Goal: Book appointment/travel/reservation

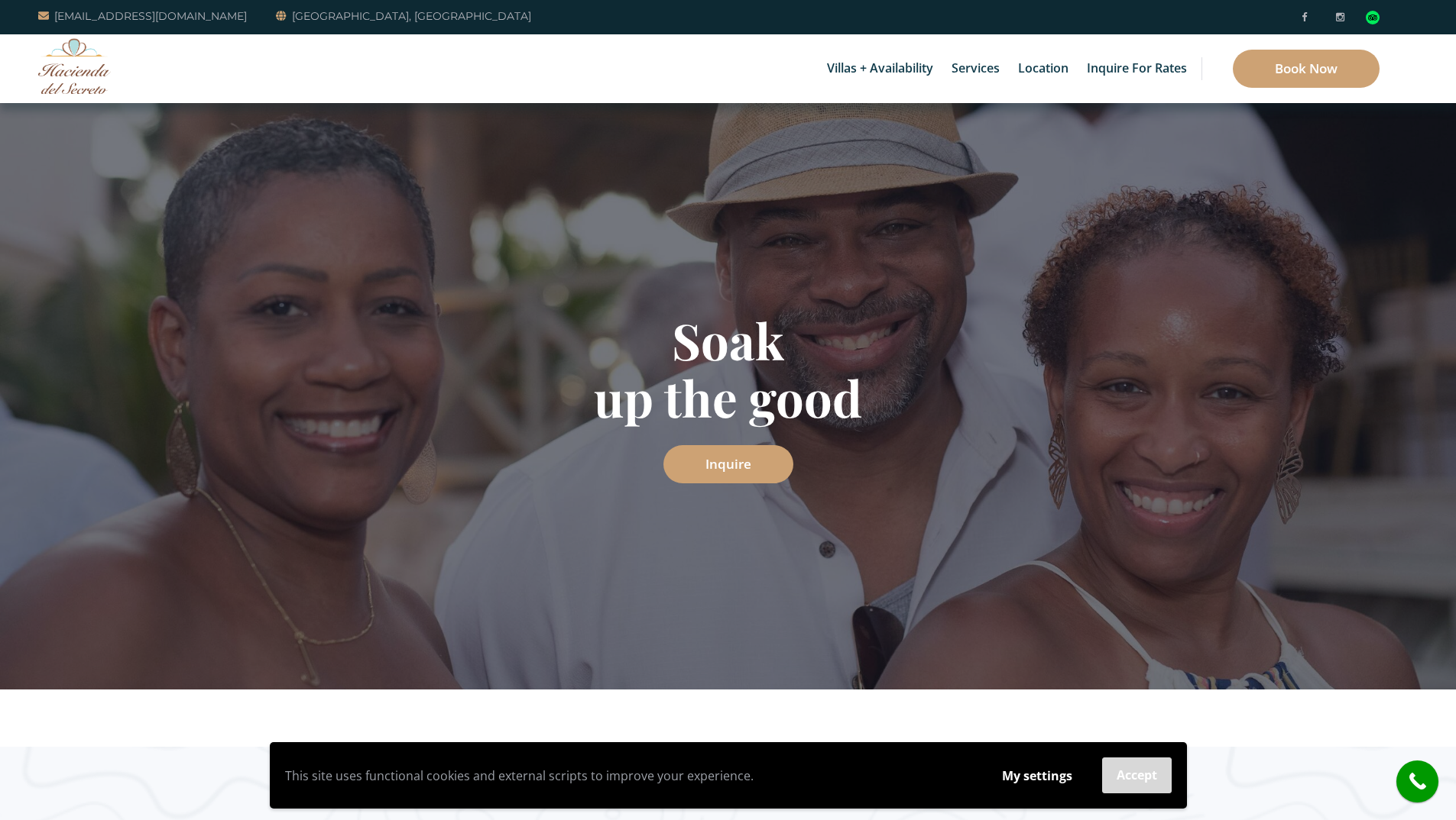
click at [1127, 785] on button "Accept" at bounding box center [1136, 775] width 69 height 36
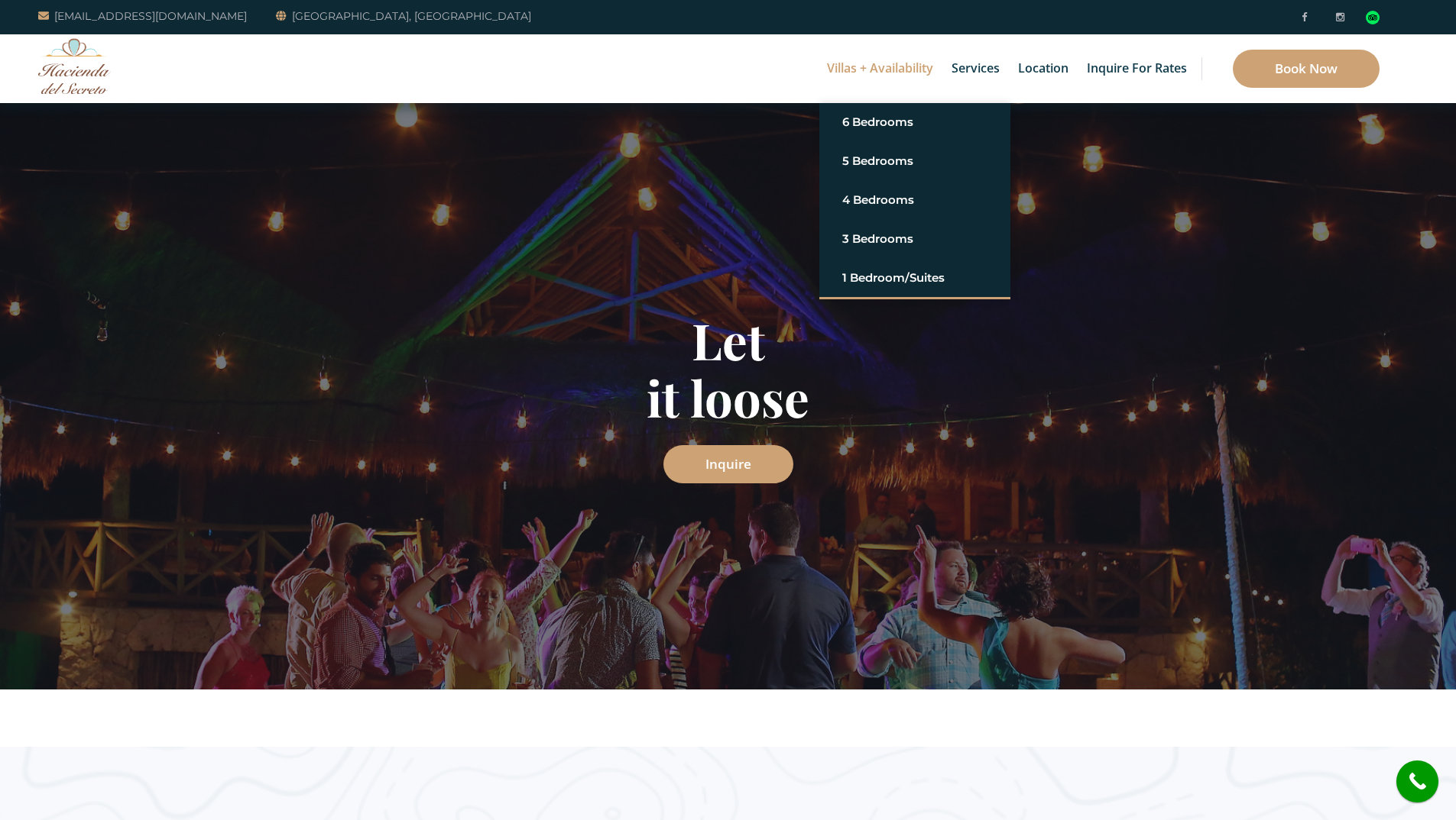
click at [846, 58] on link "Villas + Availability" at bounding box center [880, 68] width 121 height 69
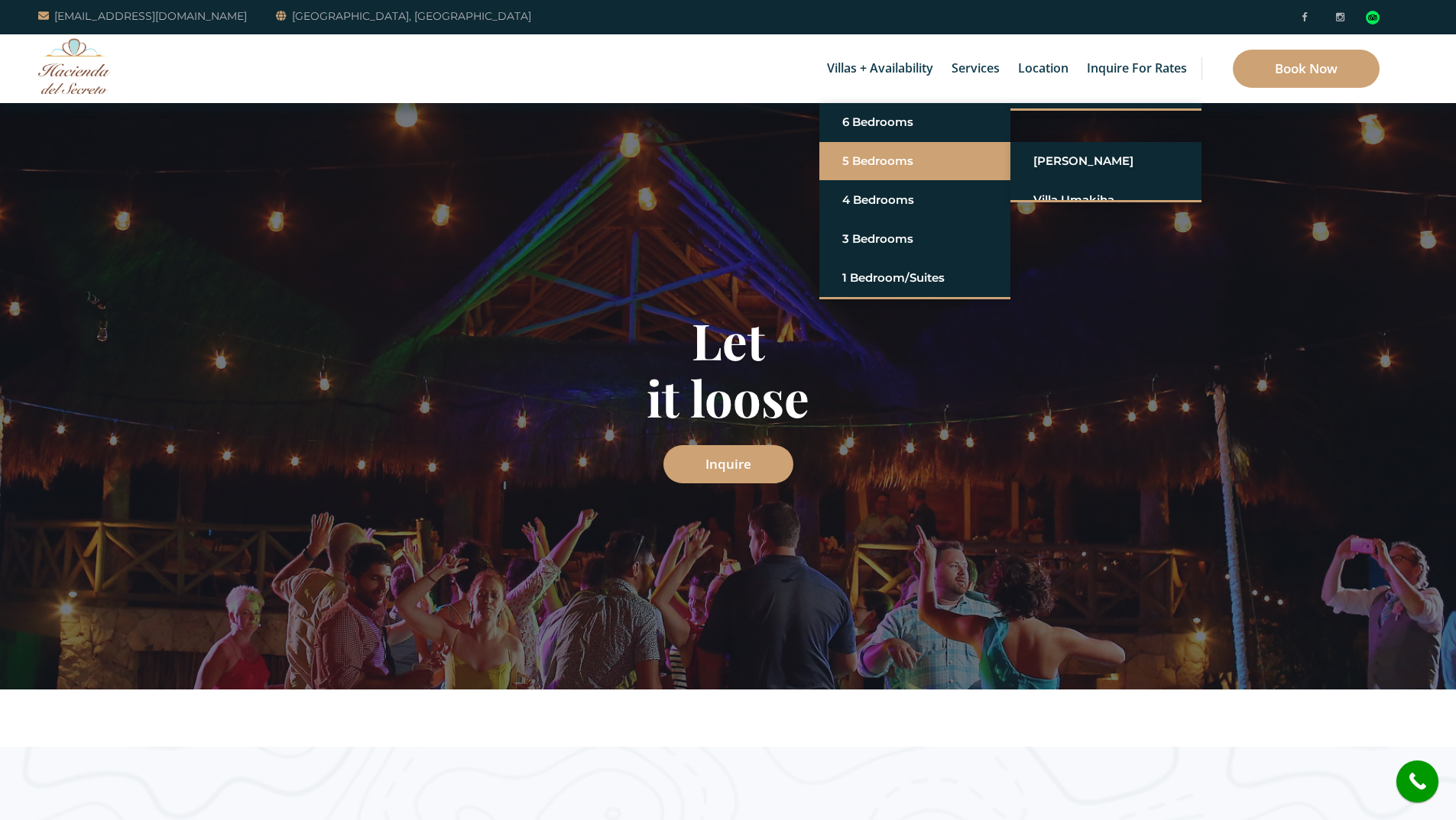
click at [864, 168] on link "5 Bedrooms" at bounding box center [914, 161] width 145 height 27
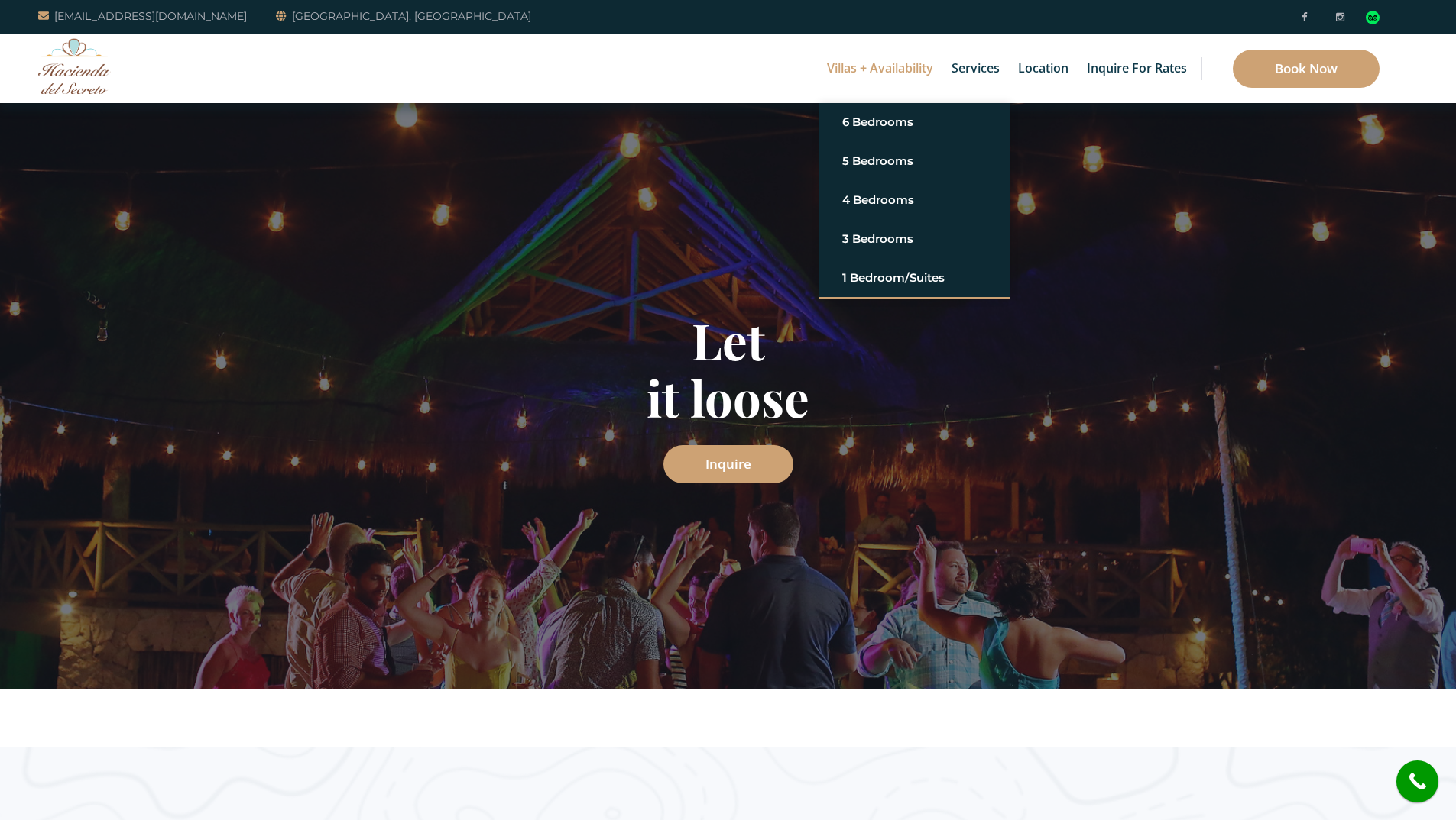
click at [901, 64] on link "Villas + Availability" at bounding box center [880, 68] width 121 height 69
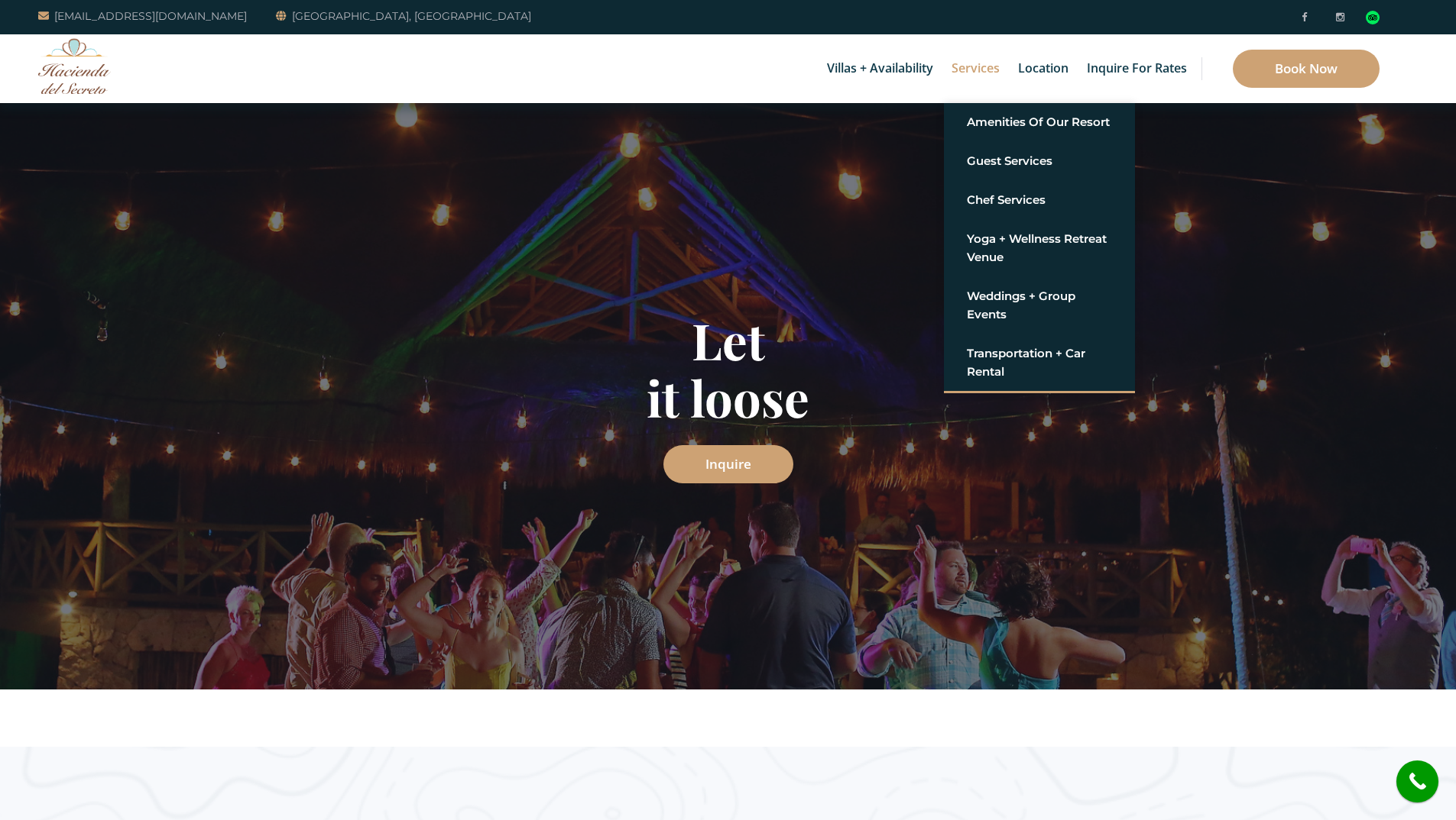
click at [996, 71] on link "Services" at bounding box center [975, 68] width 64 height 69
